Goal: Task Accomplishment & Management: Manage account settings

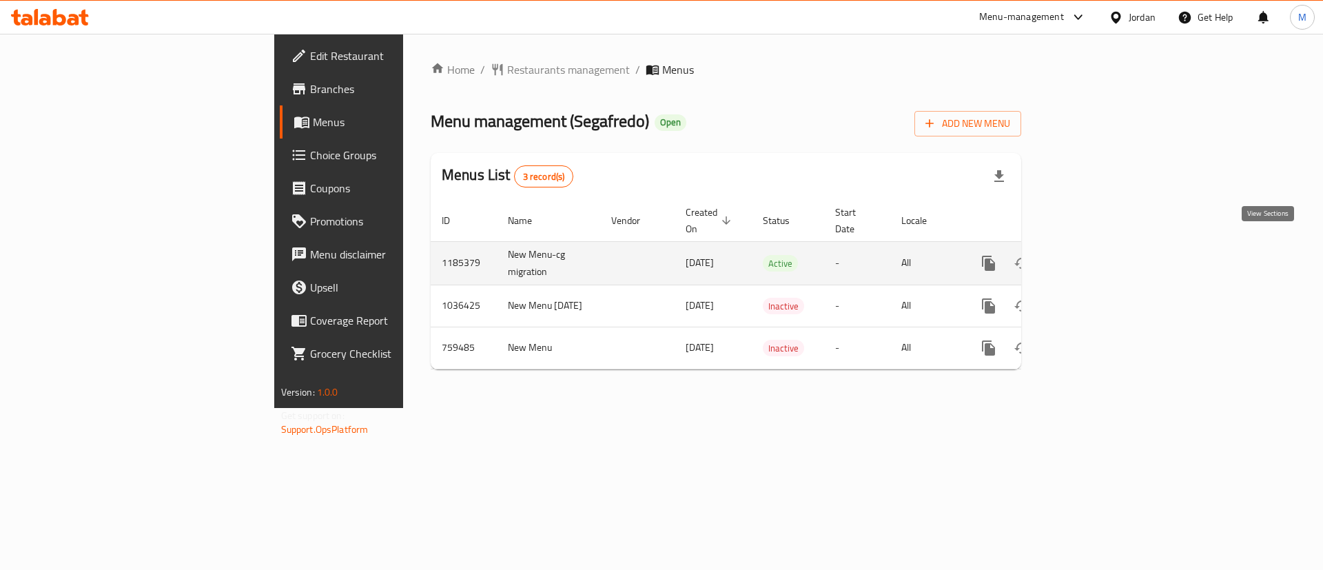
click at [1104, 247] on link "enhanced table" at bounding box center [1087, 263] width 33 height 33
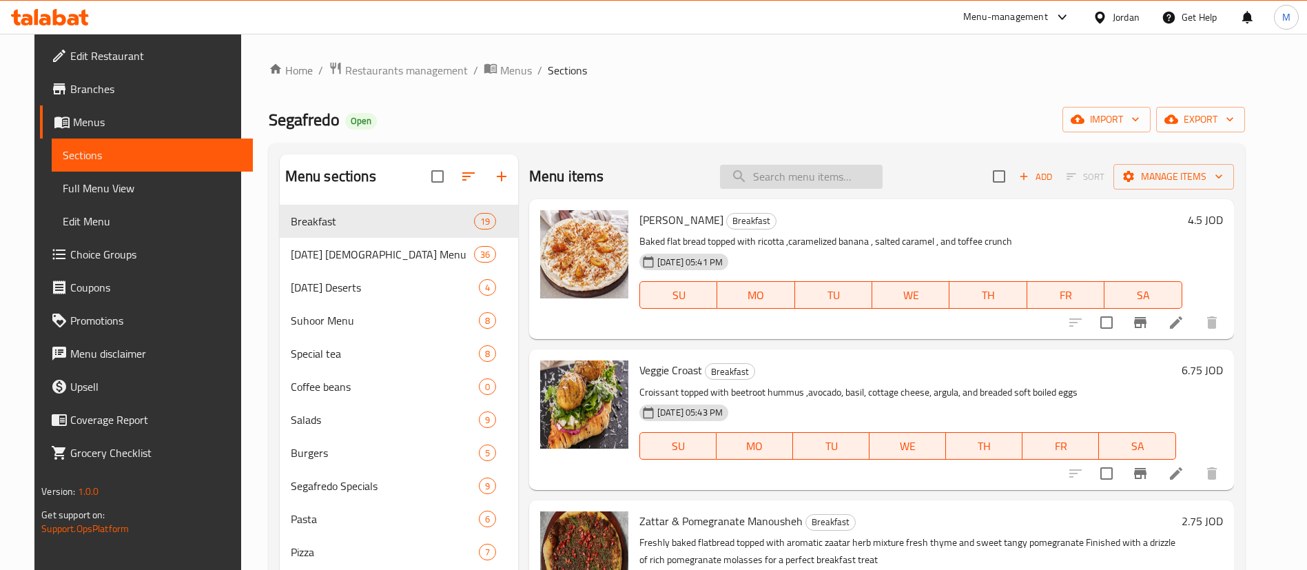
click at [808, 176] on input "search" at bounding box center [801, 177] width 163 height 24
paste input "Cinnamon French Toast"
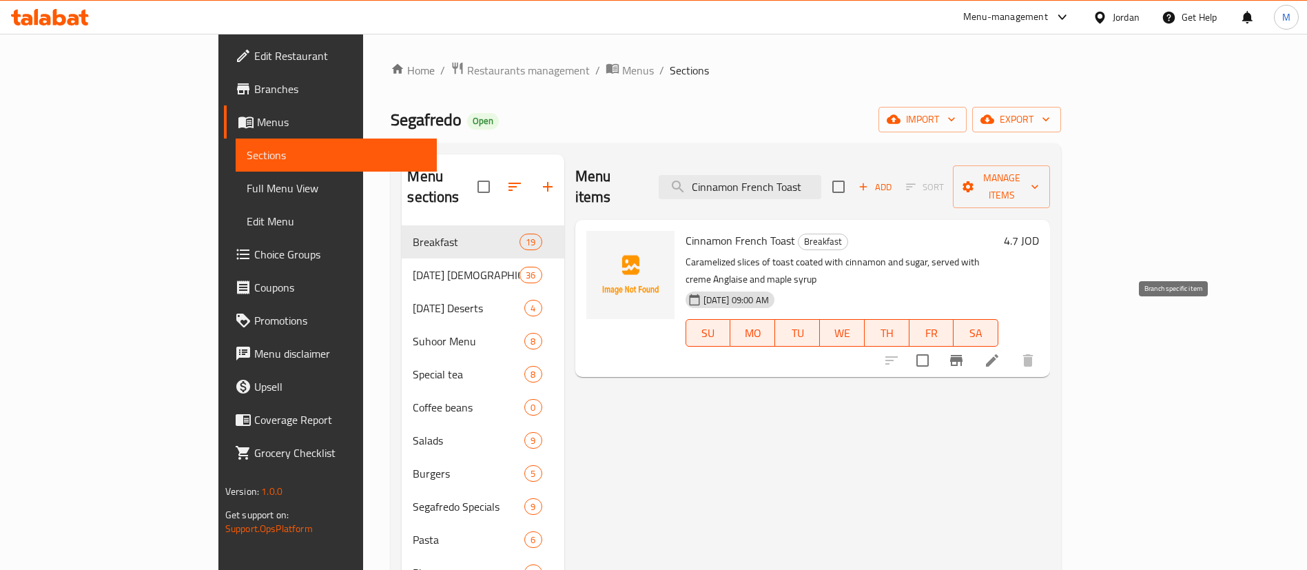
type input "Cinnamon French Toast"
click at [963, 355] on icon "Branch-specific-item" at bounding box center [956, 360] width 12 height 11
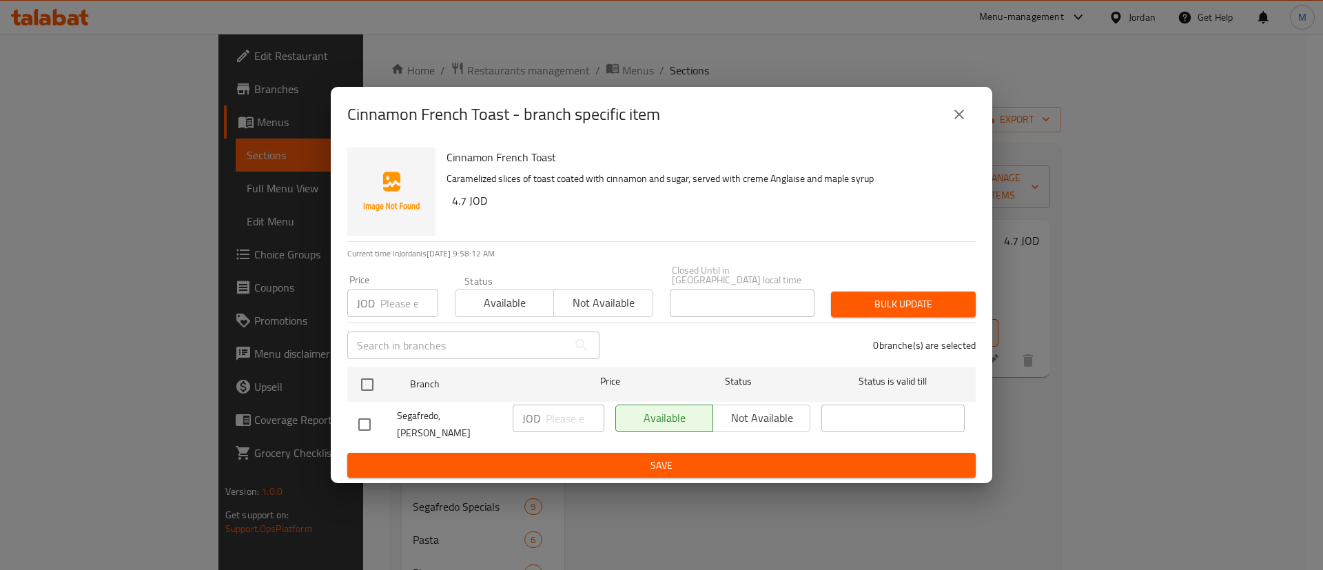
click at [393, 300] on input "number" at bounding box center [409, 303] width 58 height 28
paste input "5.65"
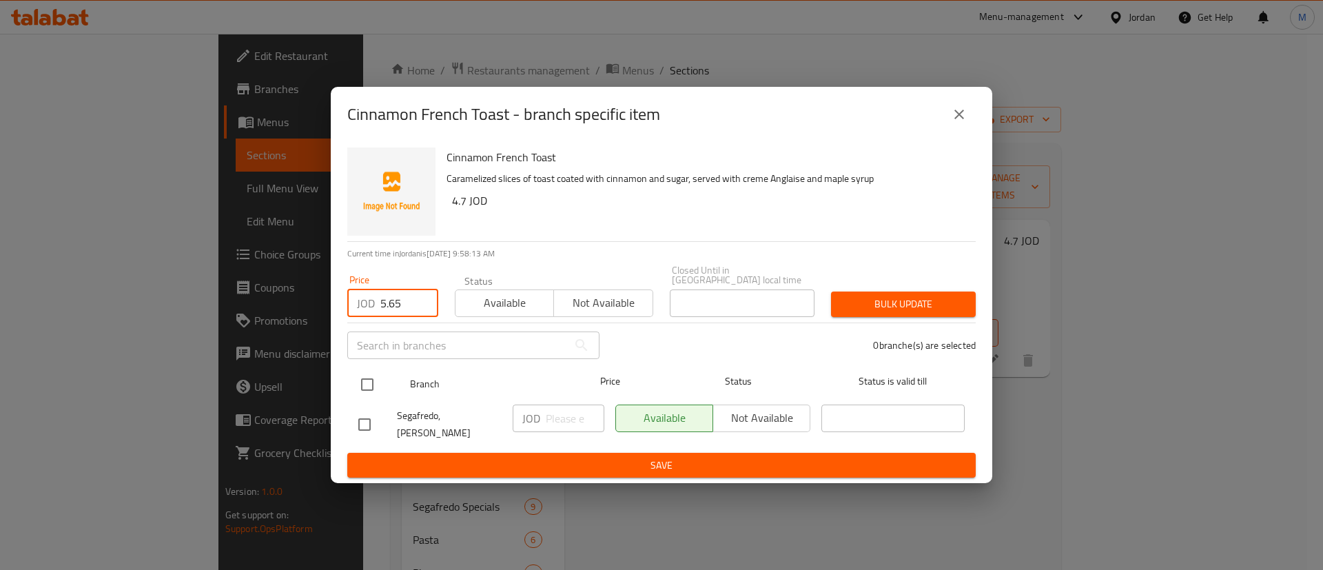
type input "5.65"
click at [375, 380] on input "checkbox" at bounding box center [367, 384] width 29 height 29
checkbox input "true"
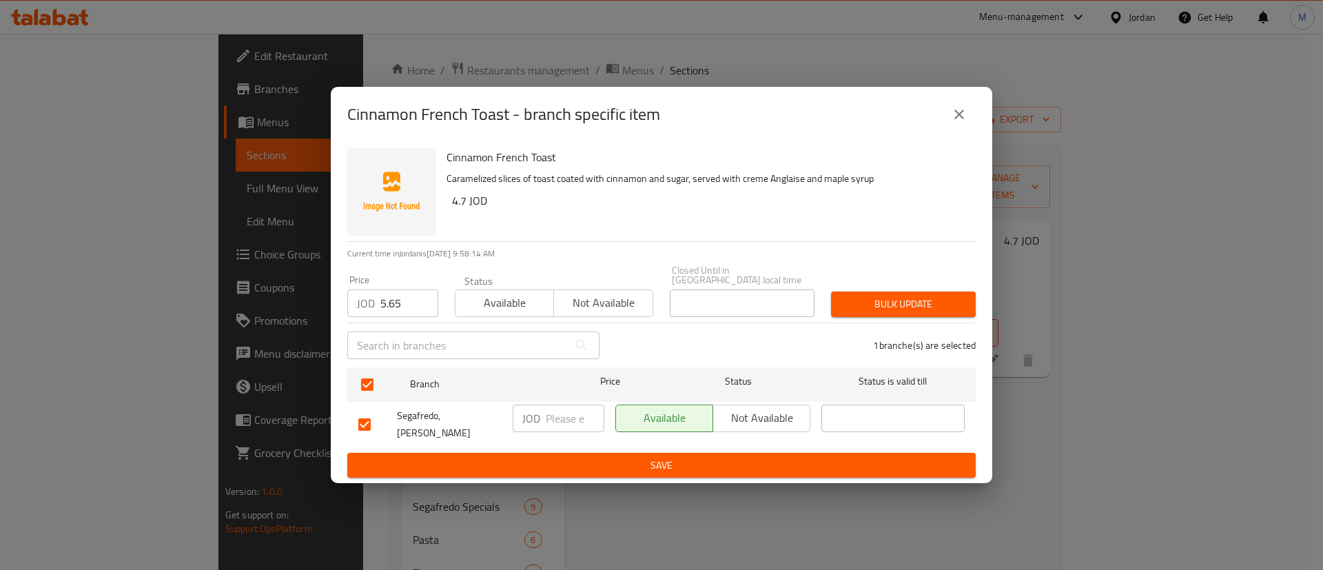
click at [865, 300] on span "Bulk update" at bounding box center [903, 304] width 123 height 17
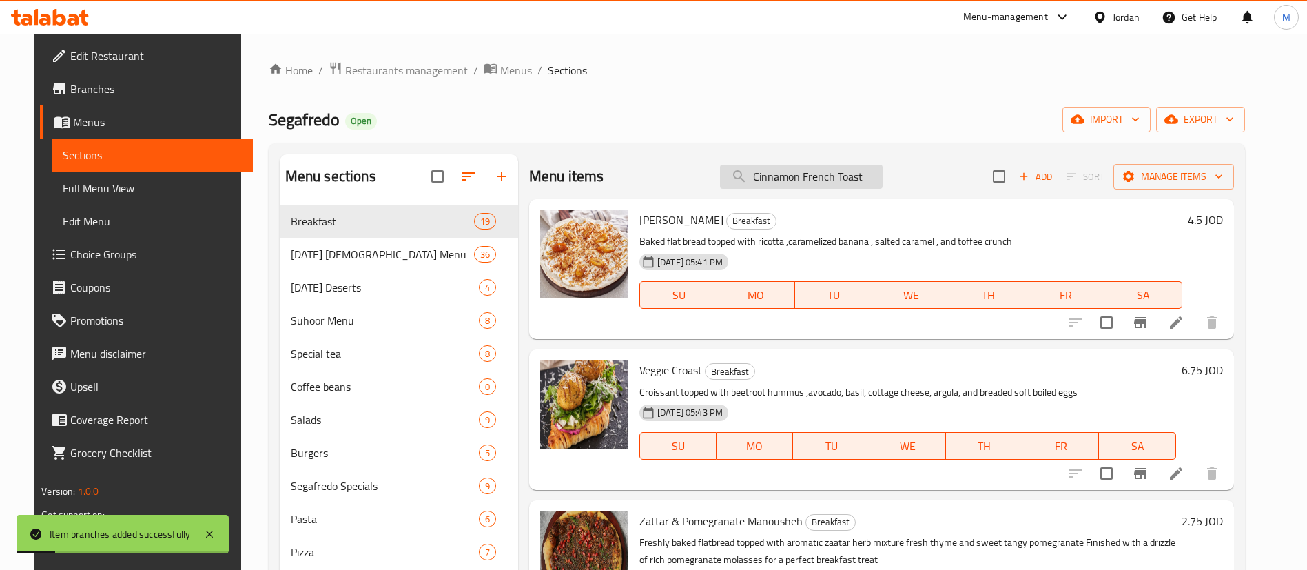
click at [821, 169] on input "Cinnamon French Toast" at bounding box center [801, 177] width 163 height 24
paste input "Labneh Man'ousheh"
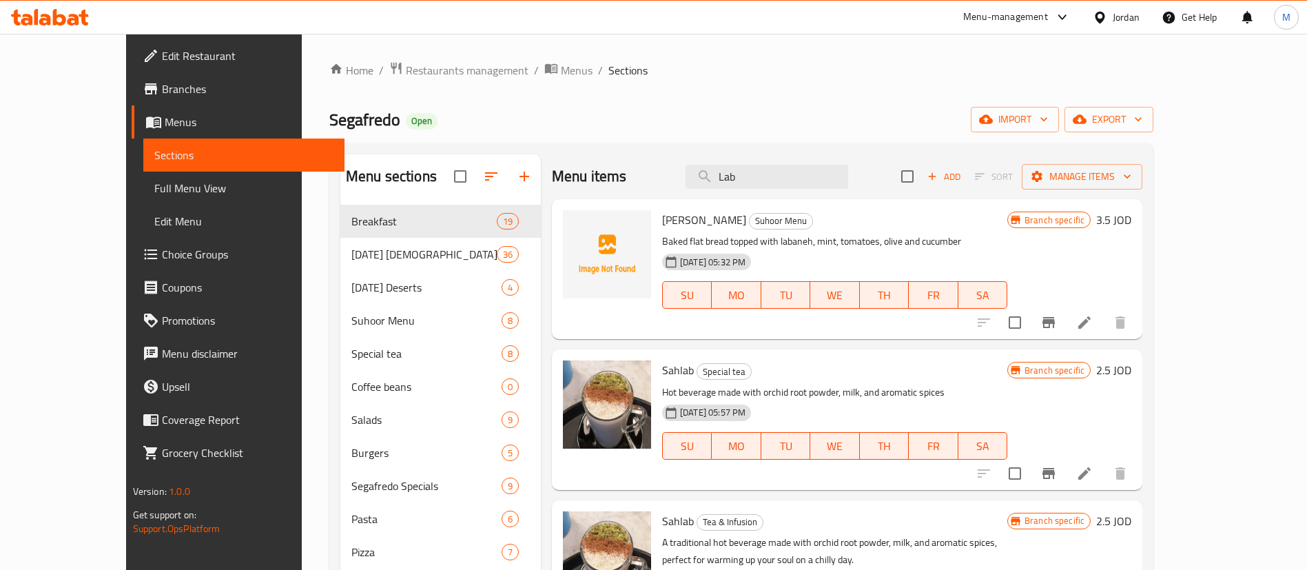
type input "Lab"
click at [1065, 312] on button "Branch-specific-item" at bounding box center [1048, 322] width 33 height 33
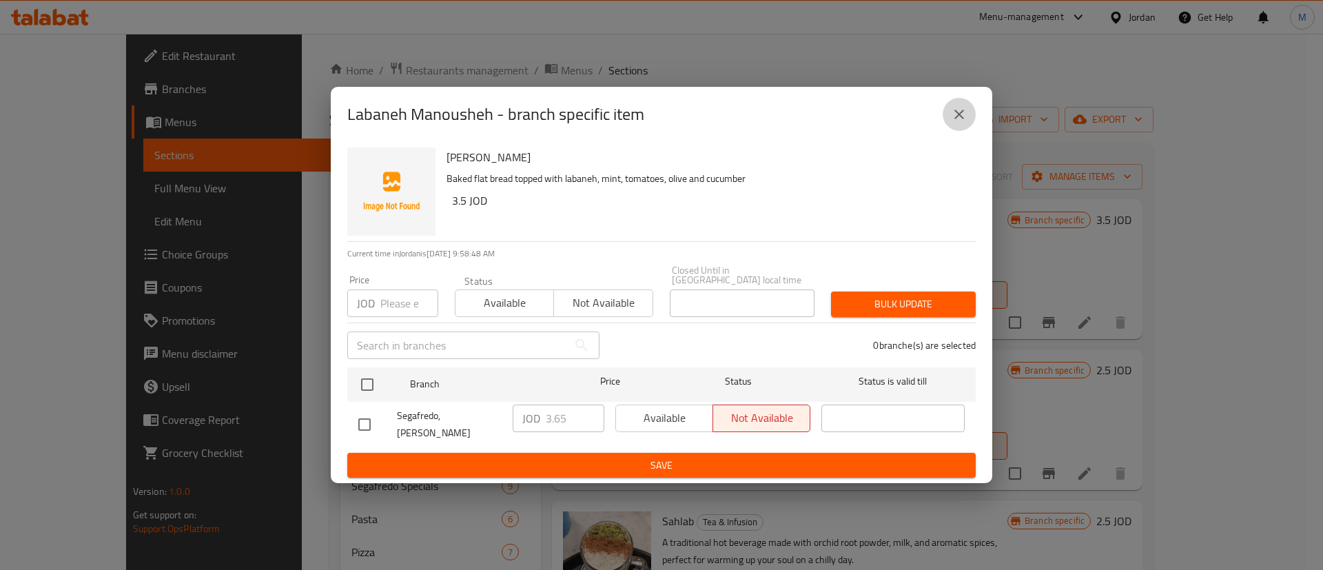
click at [952, 116] on icon "close" at bounding box center [959, 114] width 17 height 17
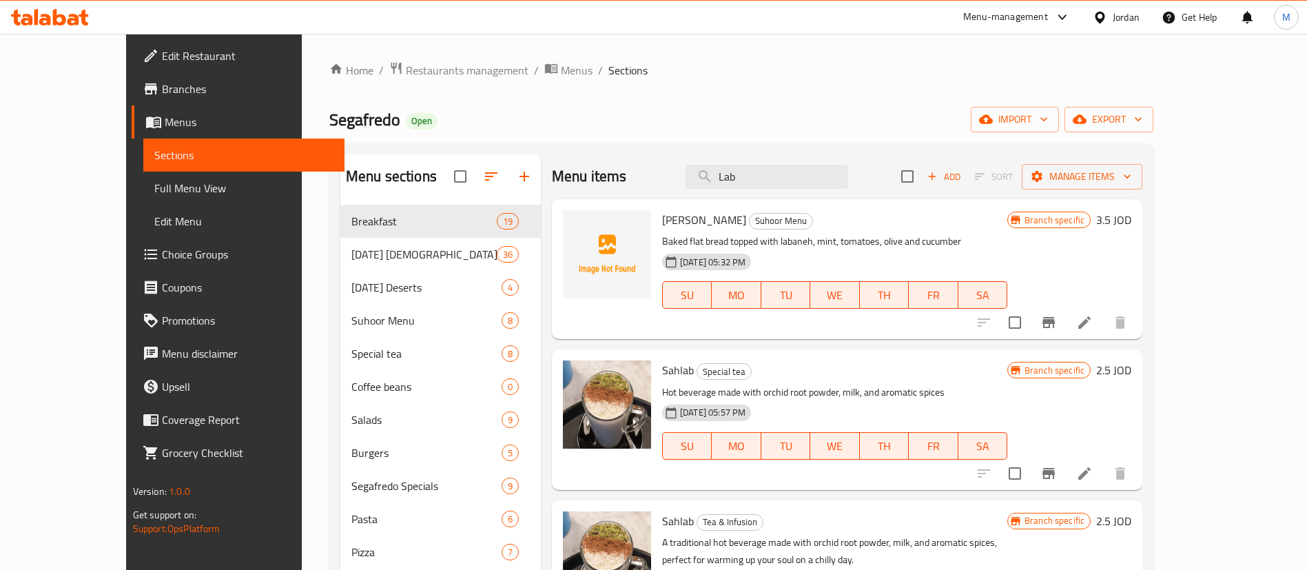
click at [1093, 327] on icon at bounding box center [1084, 322] width 17 height 17
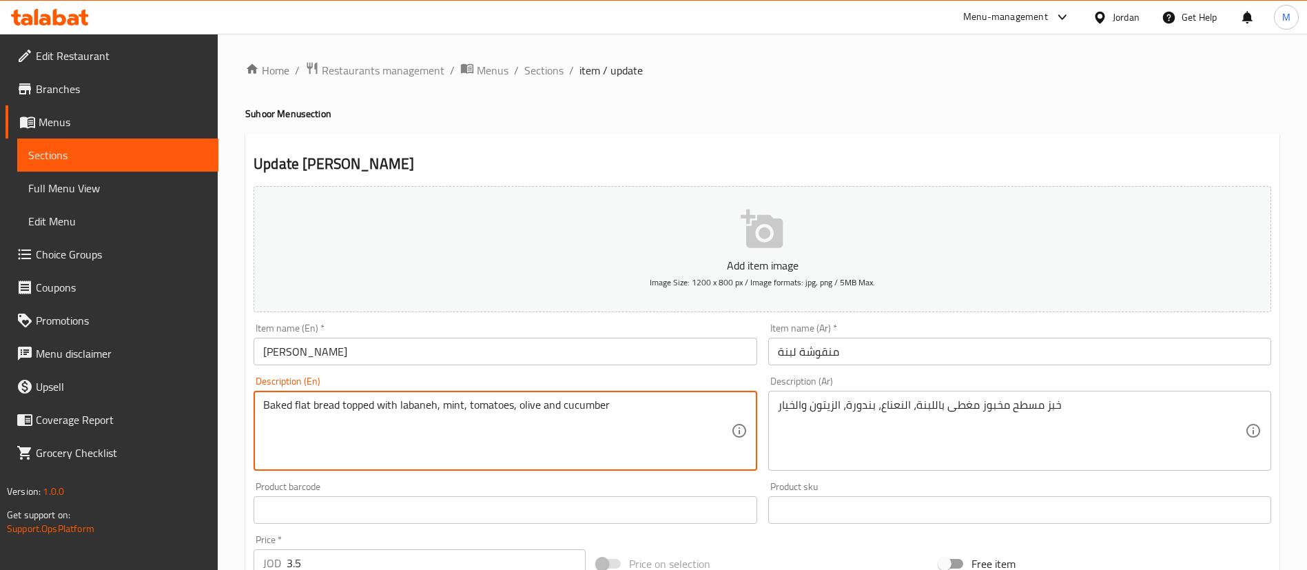
paste textarea "bread topped with labneh, mint, tomatoes, olives, and cucumber."
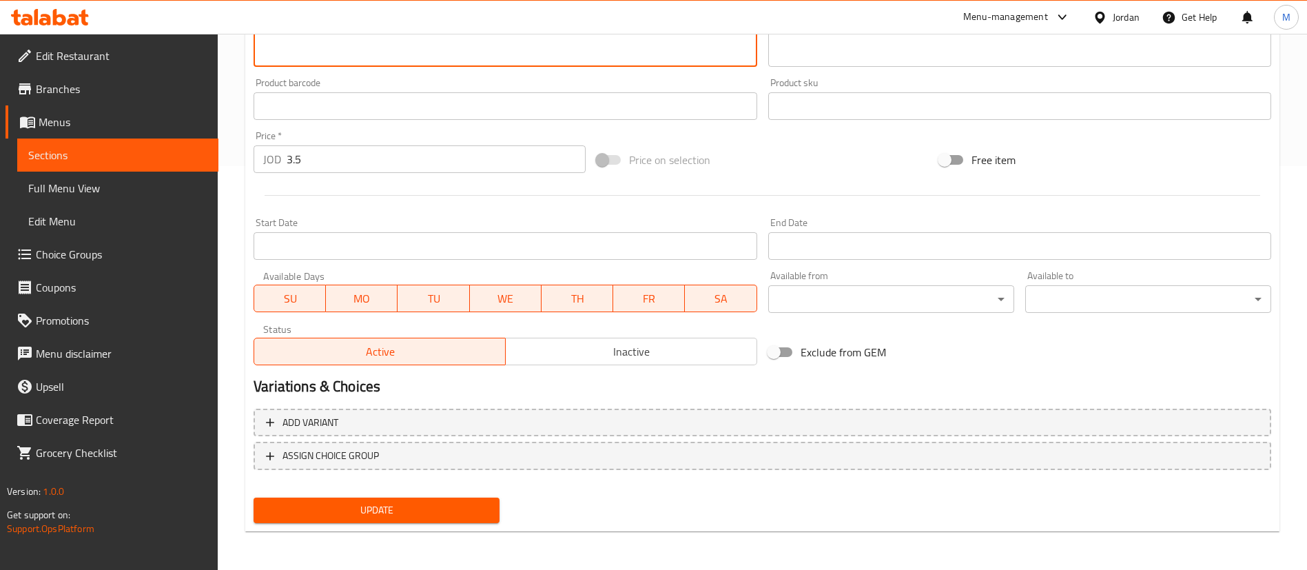
type textarea "Baked flatbread topped with labneh, mint, tomatoes, olives, and cucumber."
click at [454, 498] on button "Update" at bounding box center [377, 509] width 246 height 25
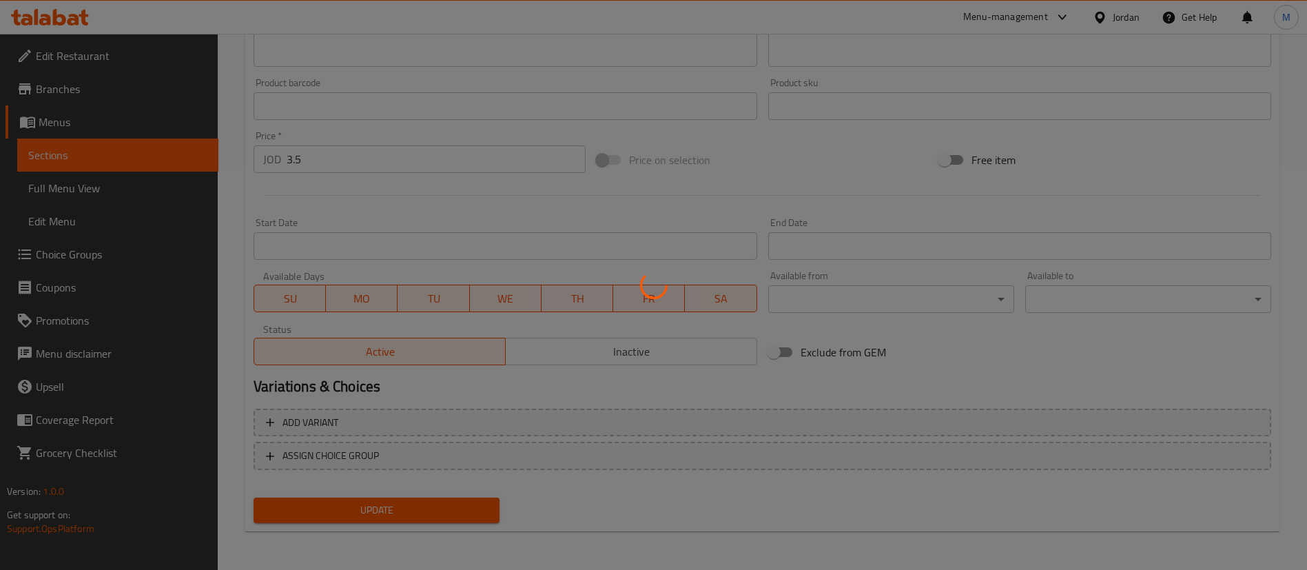
scroll to position [0, 0]
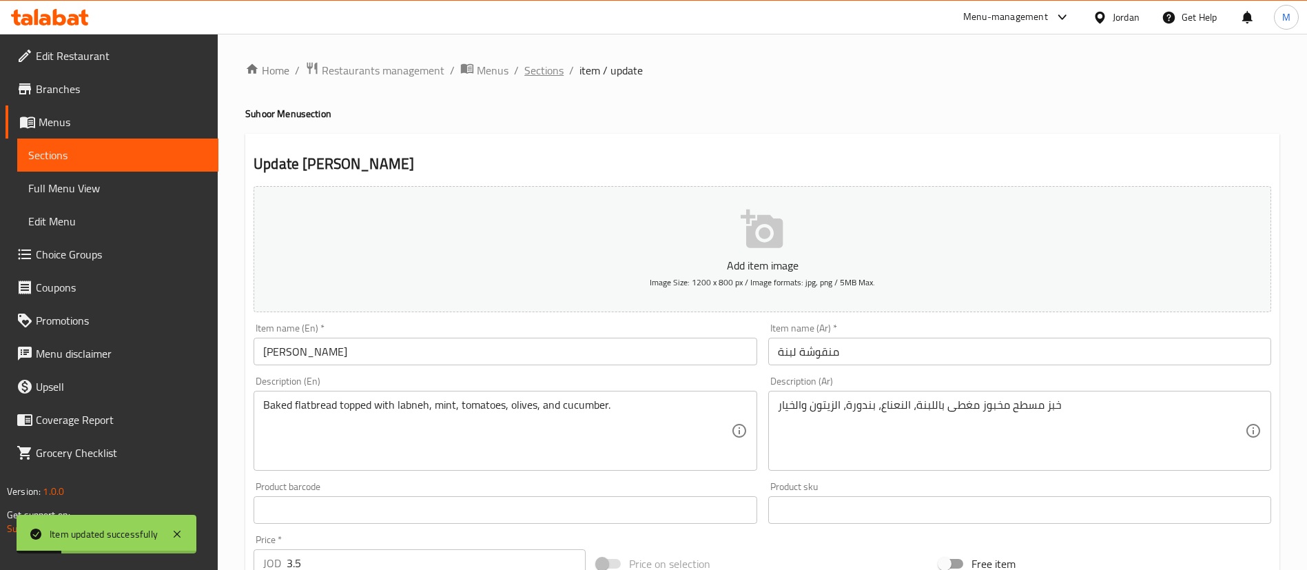
click at [539, 65] on span "Sections" at bounding box center [543, 70] width 39 height 17
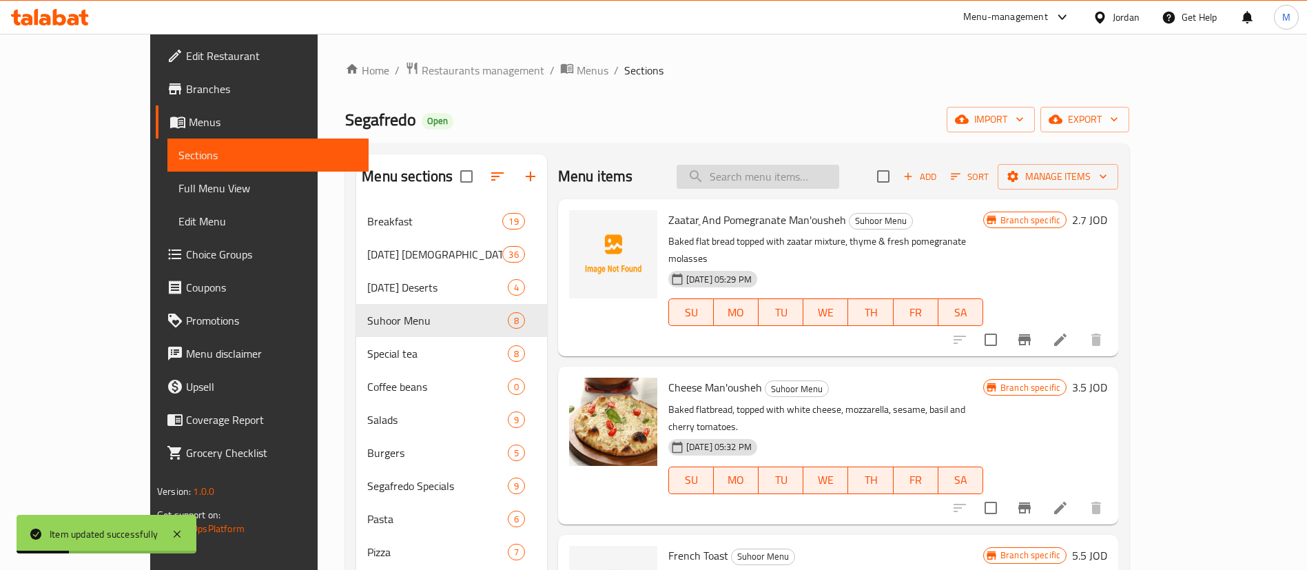
click at [812, 178] on input "search" at bounding box center [758, 177] width 163 height 24
paste input "Caesar Salad"
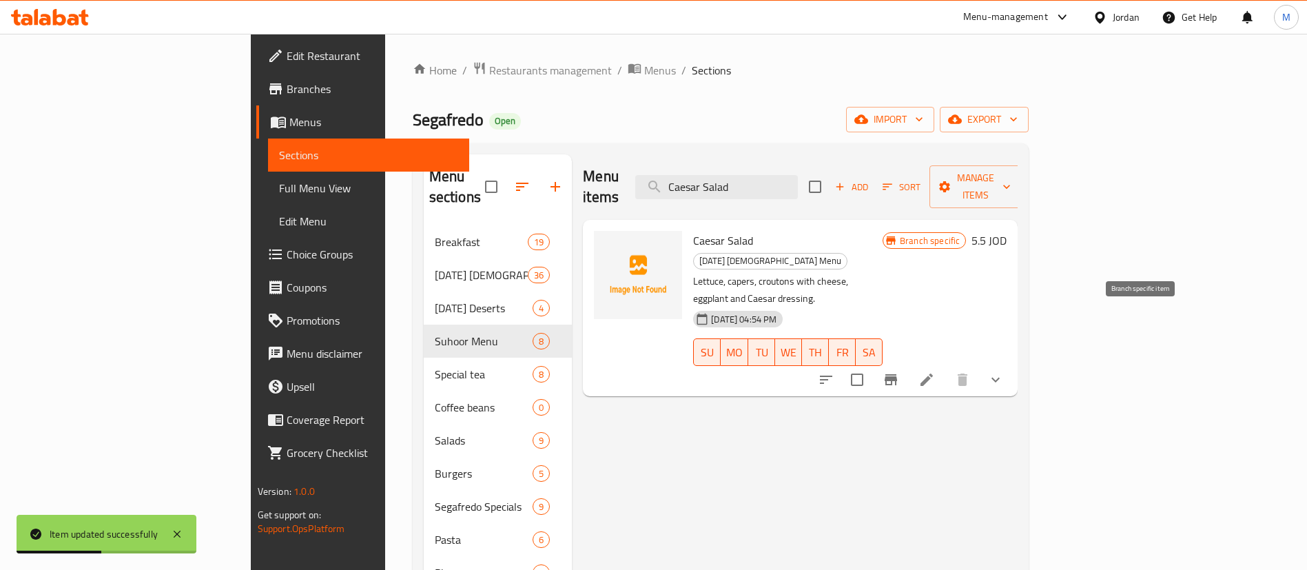
click at [907, 363] on button "Branch-specific-item" at bounding box center [890, 379] width 33 height 33
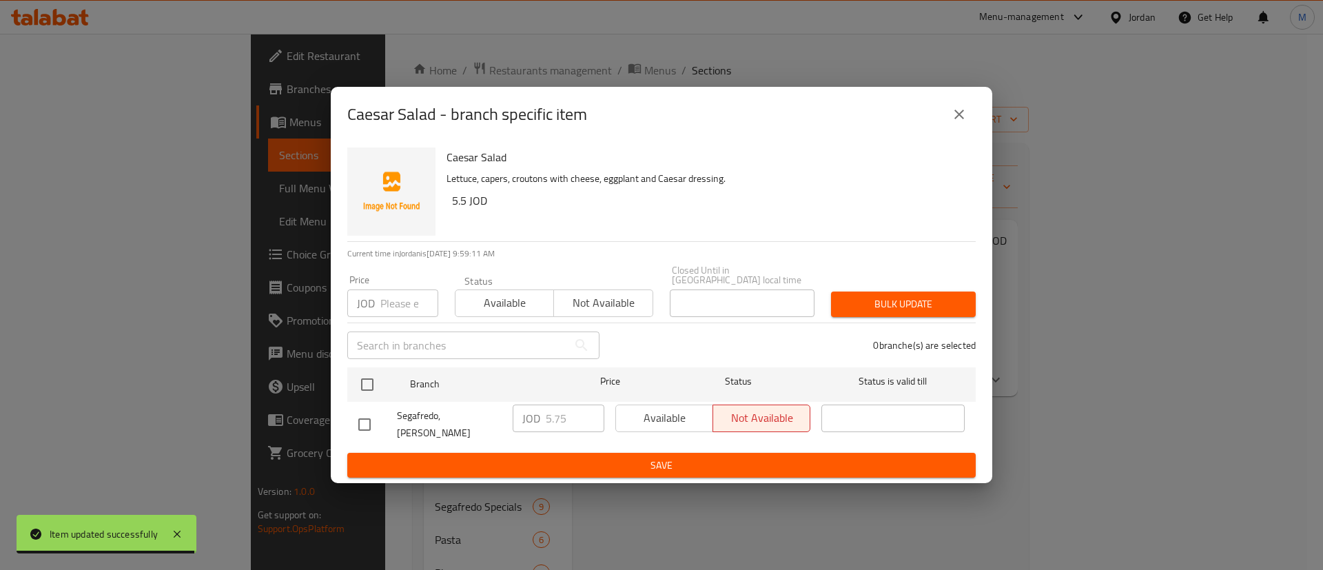
click at [960, 131] on button "close" at bounding box center [959, 114] width 33 height 33
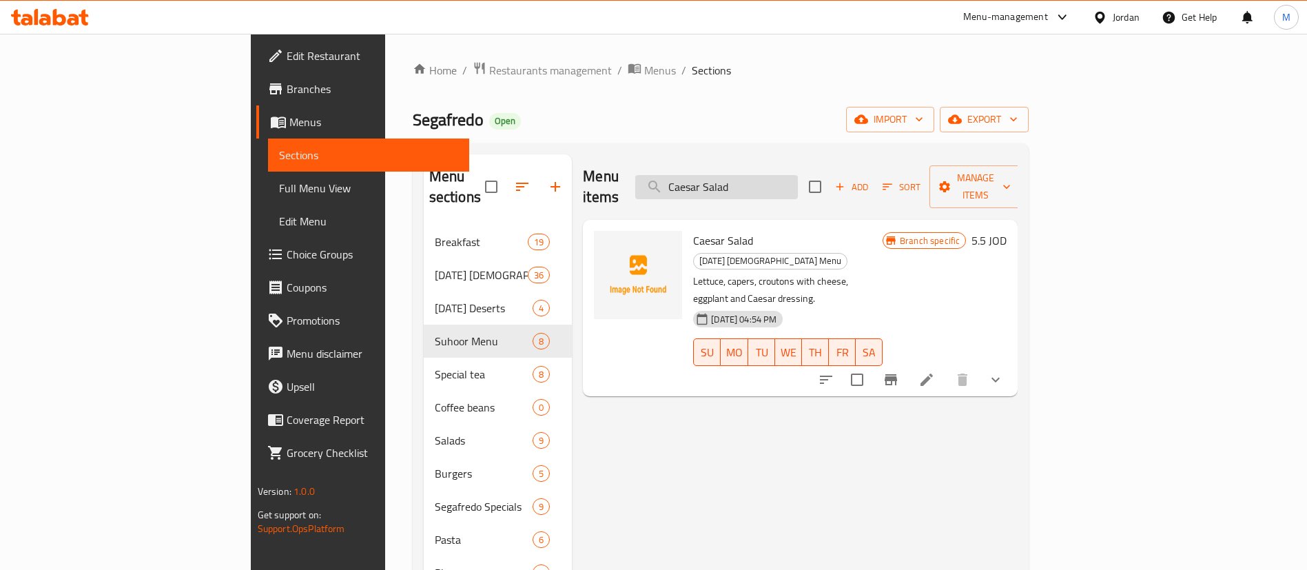
click at [798, 178] on input "Caesar Salad" at bounding box center [716, 187] width 163 height 24
paste input "Latte Macchiato"
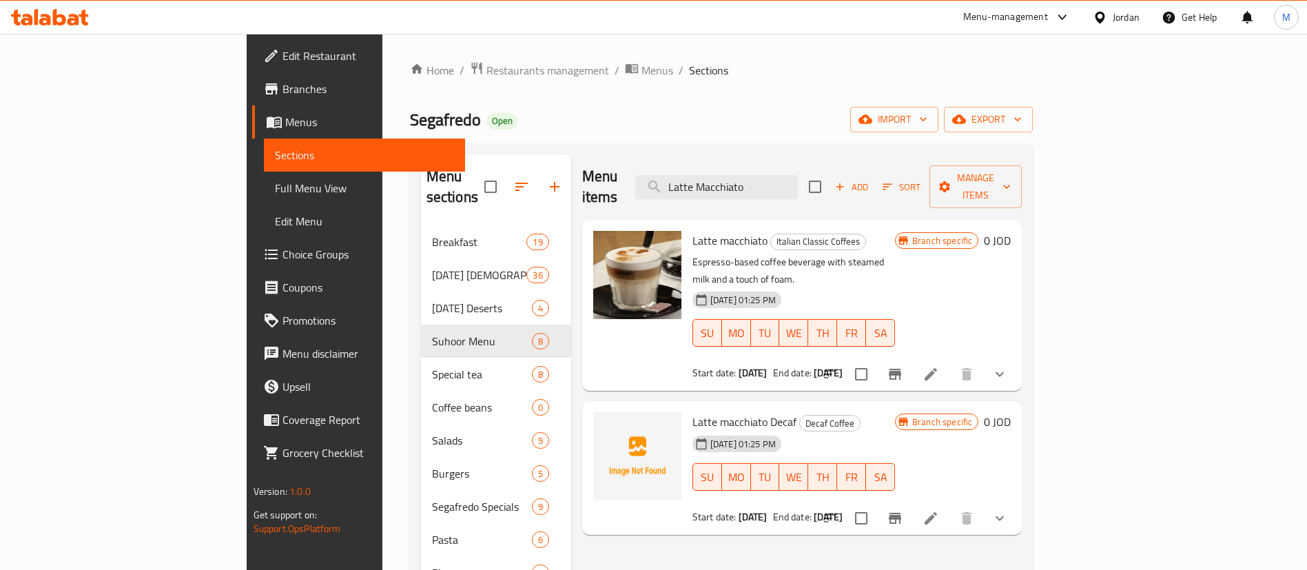
type input "Latte Macchiato"
click at [903, 366] on icon "Branch-specific-item" at bounding box center [895, 374] width 17 height 17
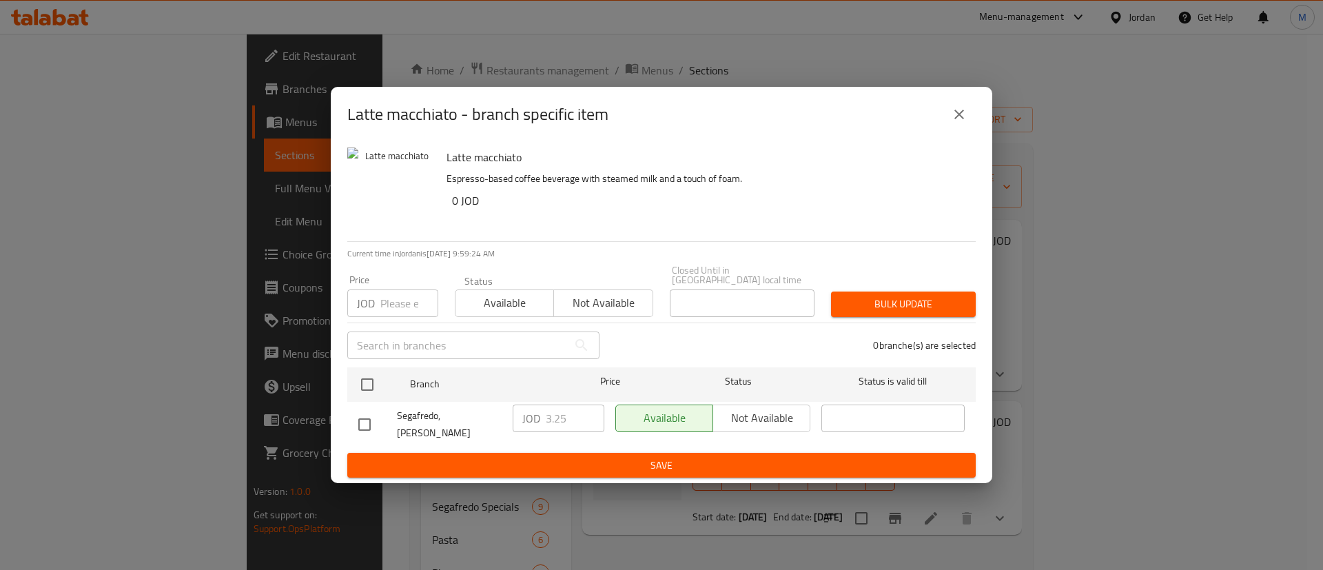
click at [407, 311] on input "number" at bounding box center [409, 303] width 58 height 28
paste input "3.75"
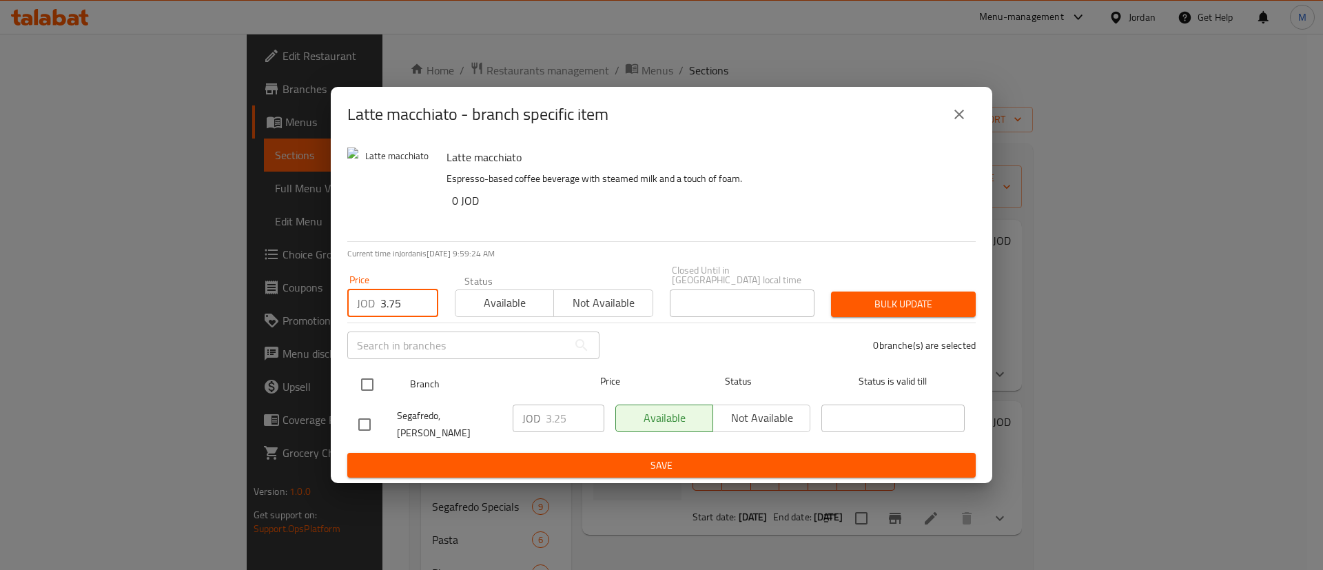
type input "3.75"
click at [365, 387] on input "checkbox" at bounding box center [367, 384] width 29 height 29
checkbox input "true"
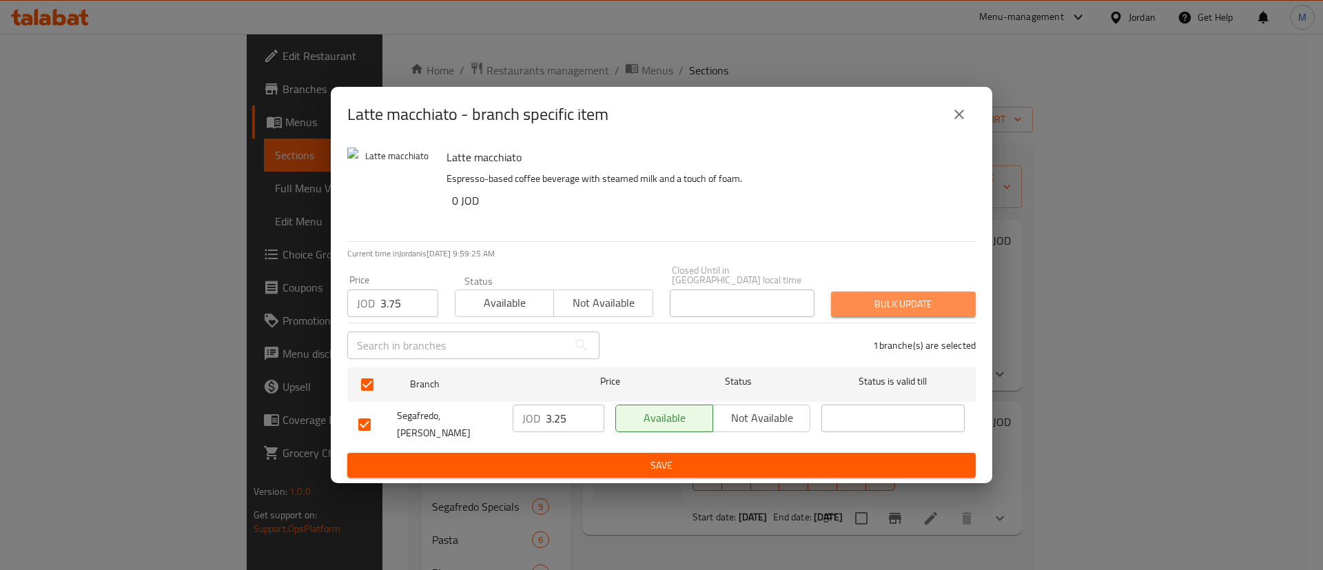
click at [895, 300] on span "Bulk update" at bounding box center [903, 304] width 123 height 17
